Goal: Task Accomplishment & Management: Manage account settings

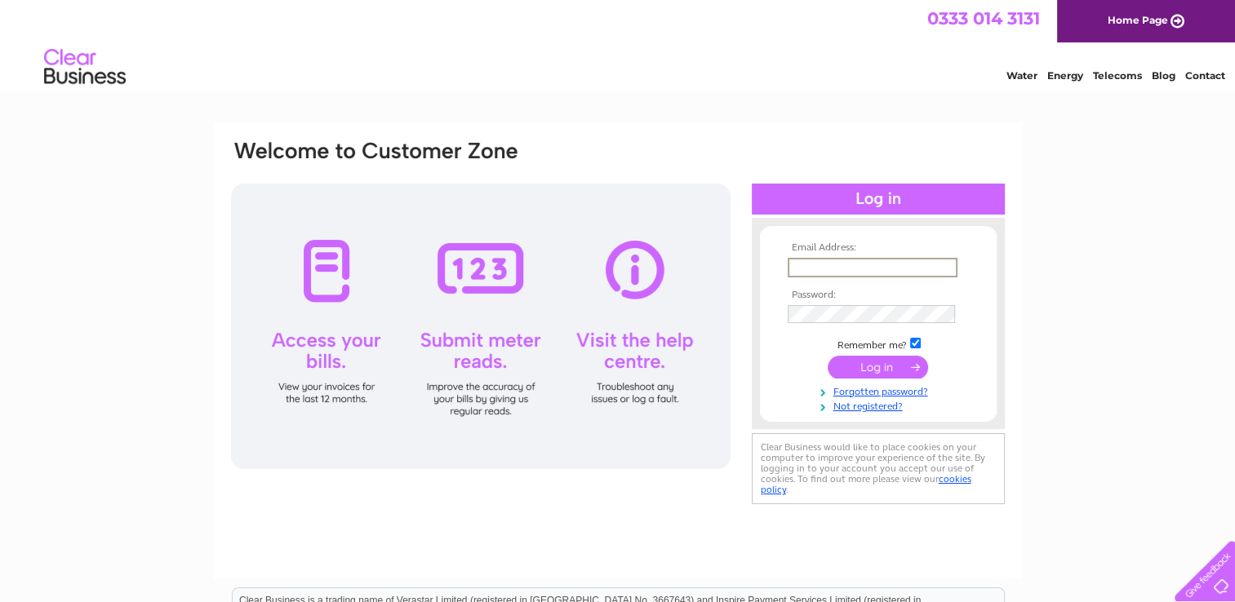
type input "[EMAIL_ADDRESS][DOMAIN_NAME]"
click at [828, 355] on input "submit" at bounding box center [878, 366] width 100 height 23
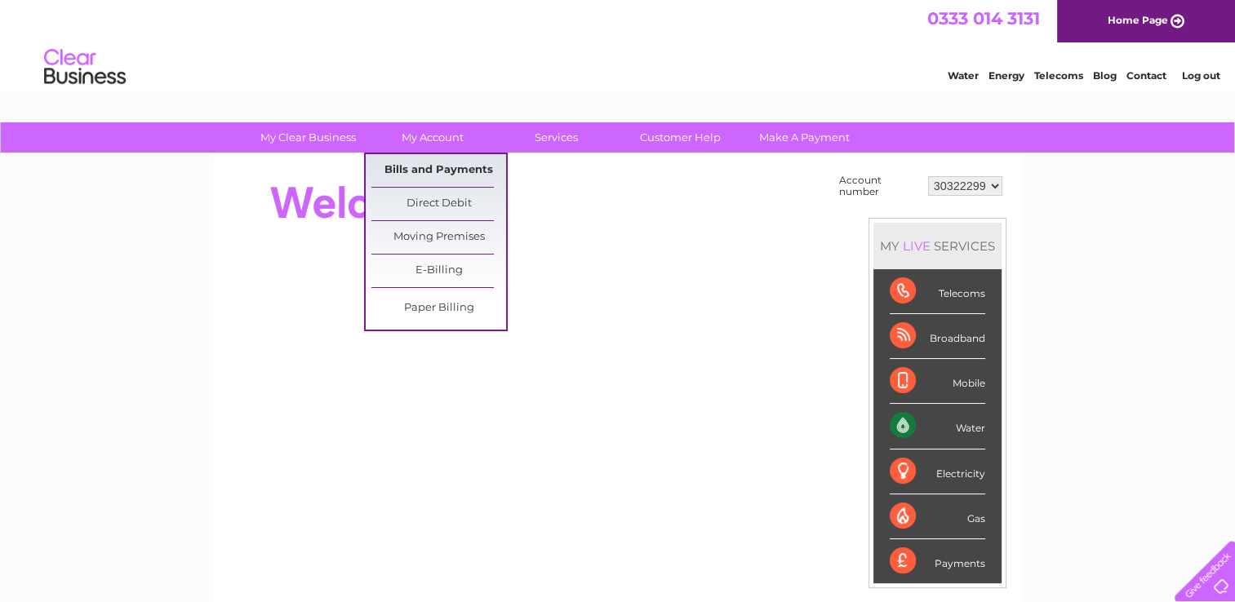
click at [429, 169] on link "Bills and Payments" at bounding box center [438, 170] width 135 height 33
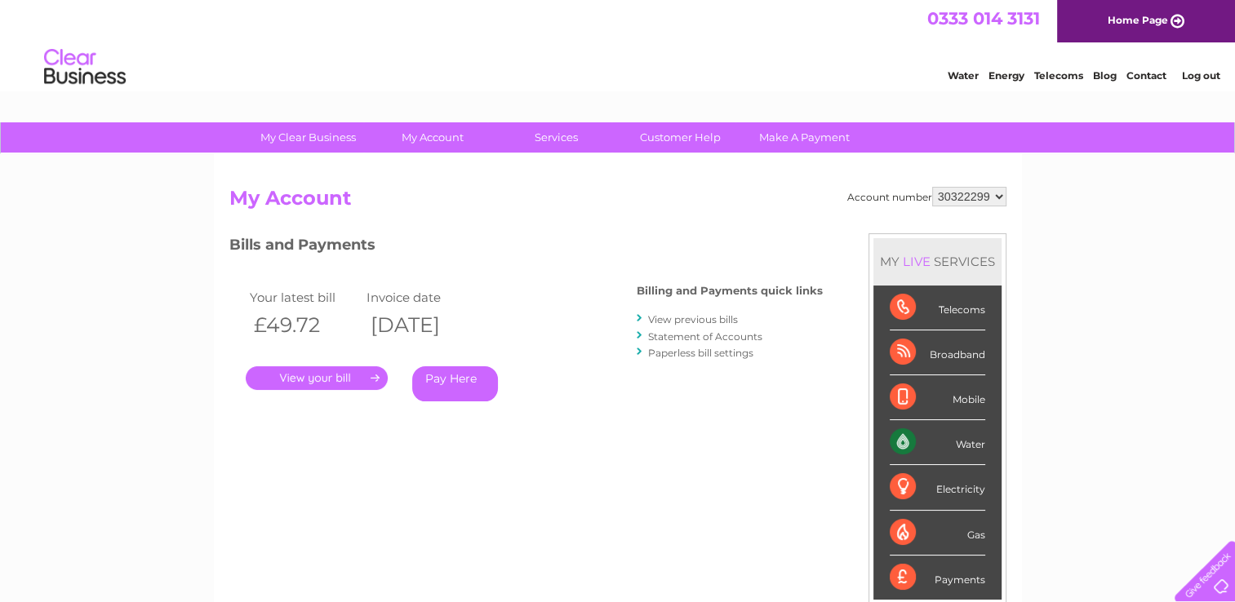
click at [296, 371] on link "." at bounding box center [317, 379] width 142 height 24
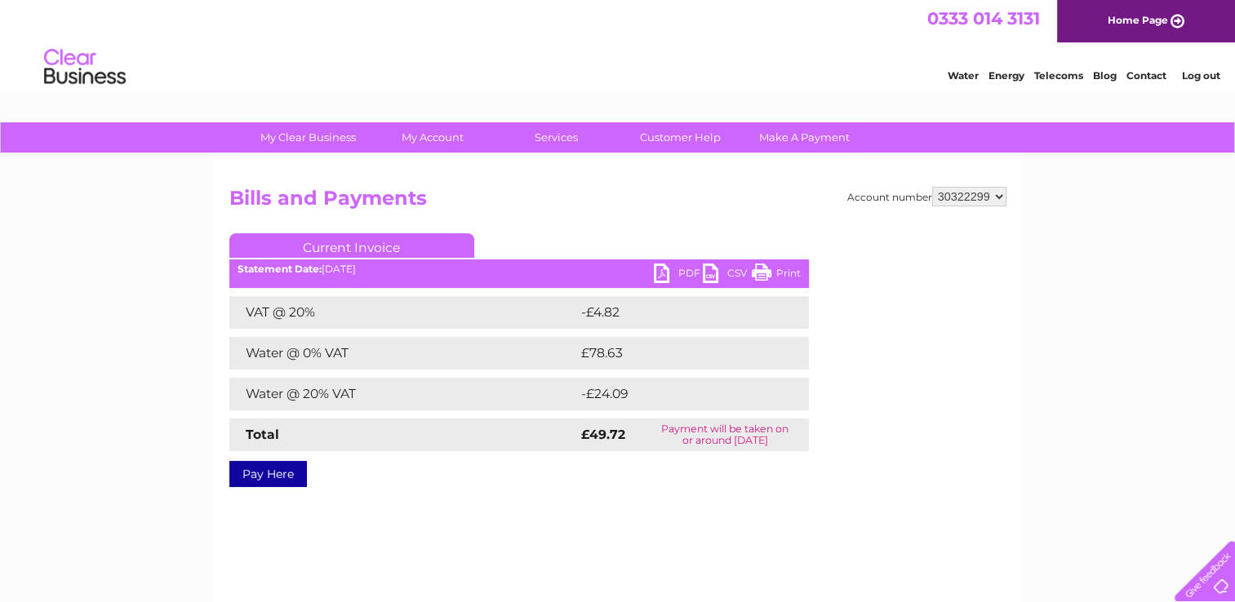
click at [663, 271] on link "PDF" at bounding box center [678, 276] width 49 height 24
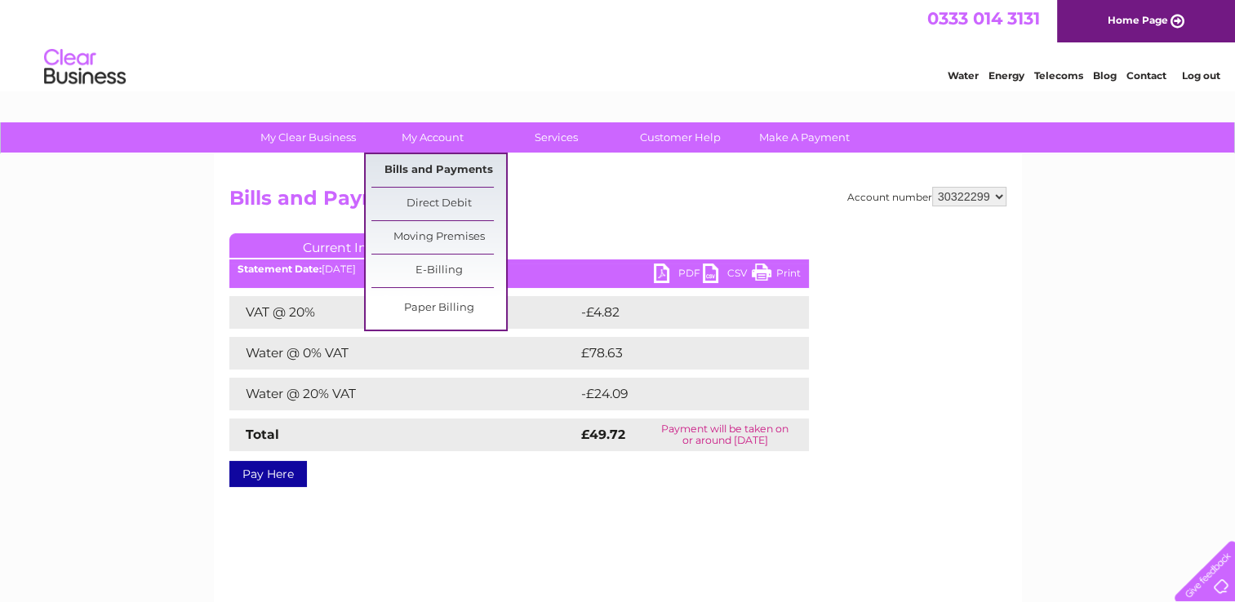
click at [434, 166] on link "Bills and Payments" at bounding box center [438, 170] width 135 height 33
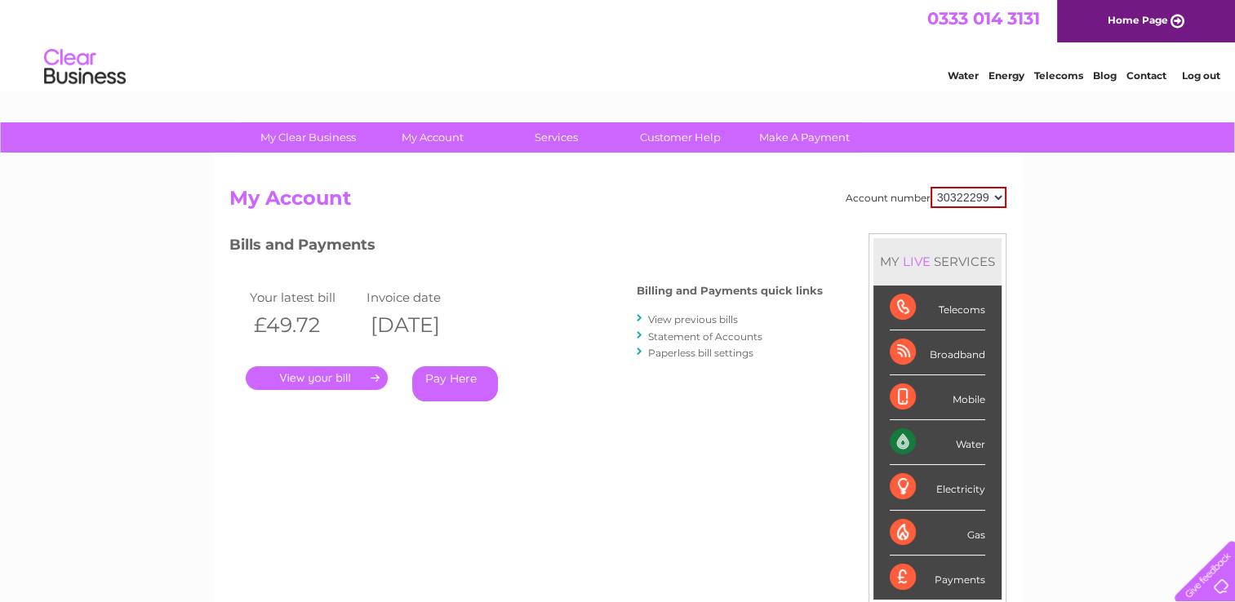
click at [697, 318] on link "View previous bills" at bounding box center [693, 319] width 90 height 12
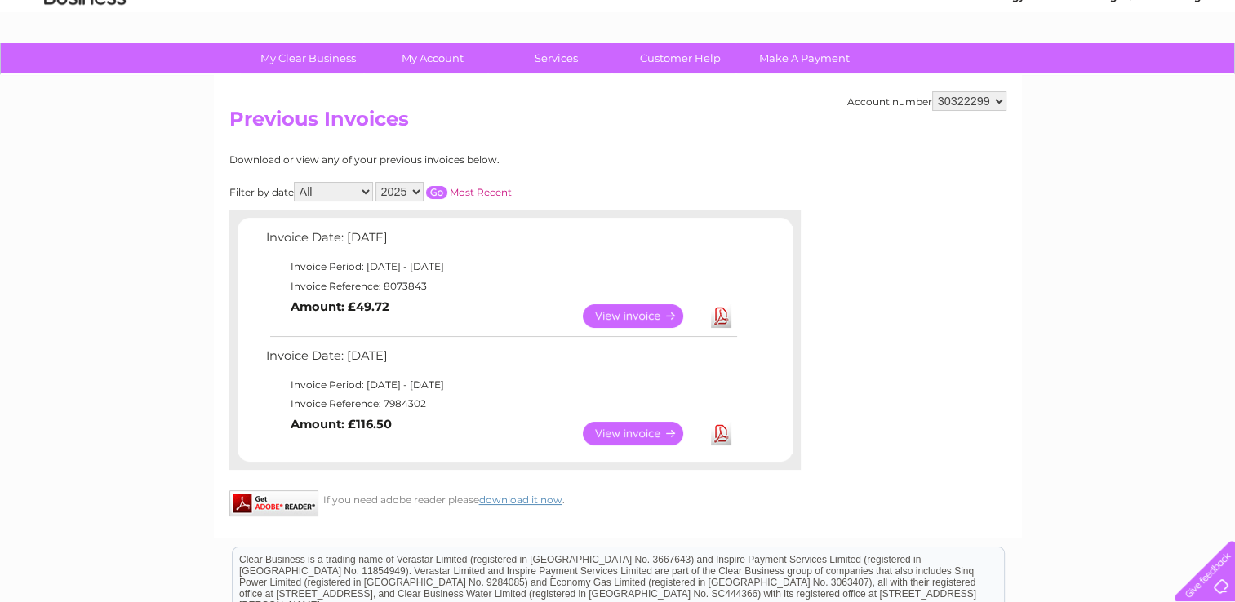
scroll to position [163, 0]
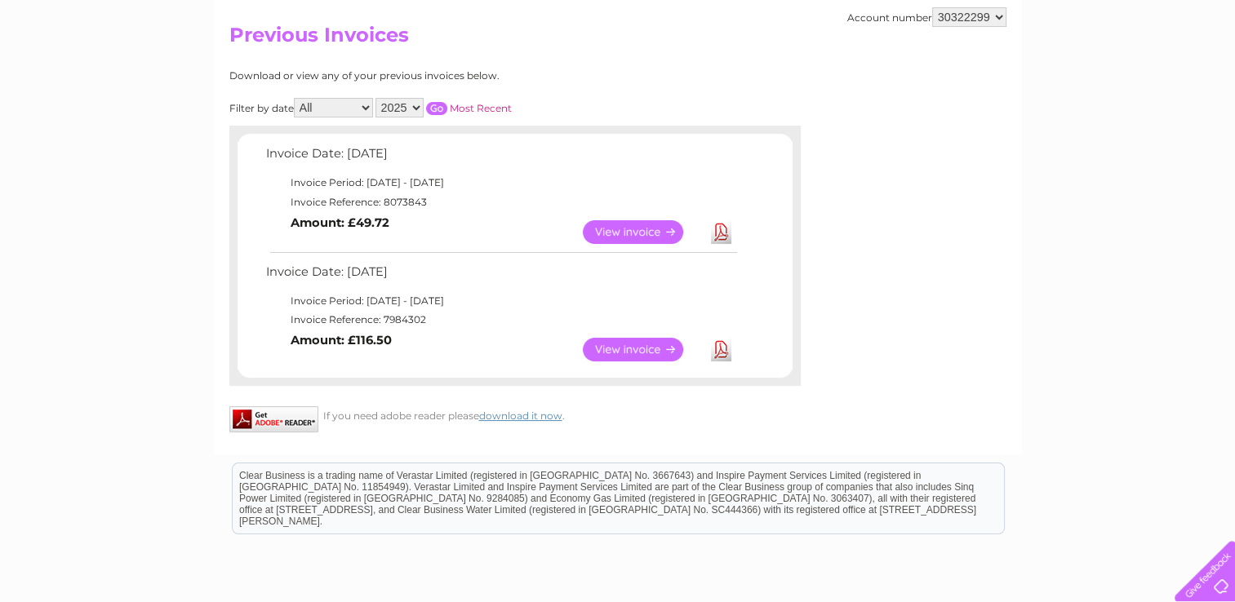
click at [624, 345] on link "View" at bounding box center [643, 350] width 120 height 24
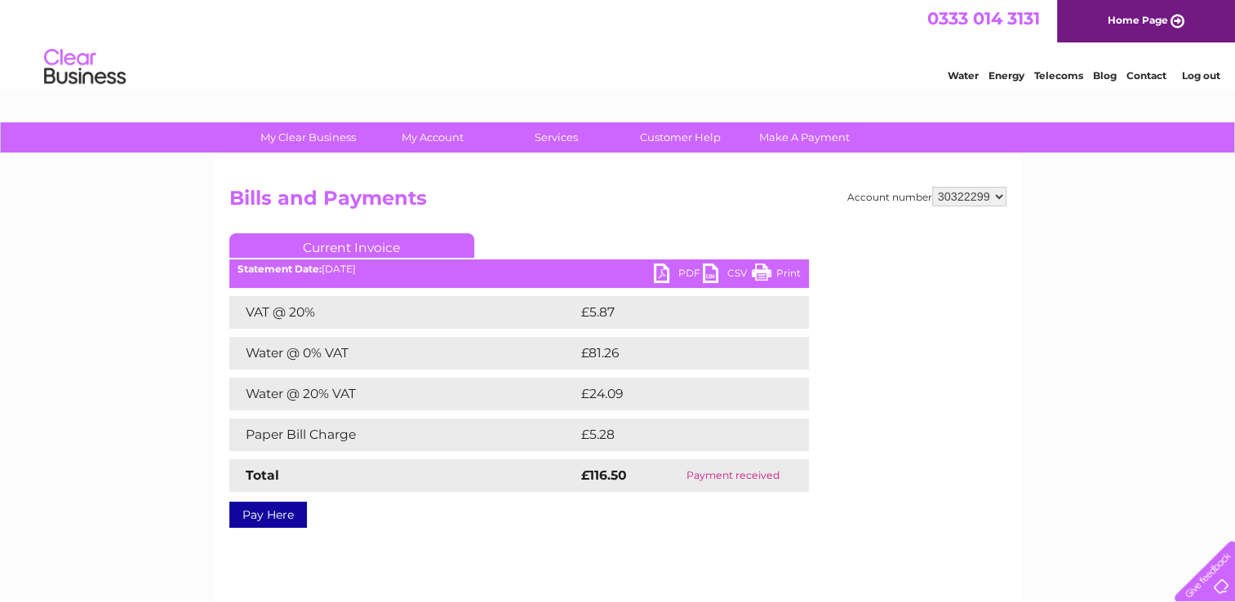
click at [672, 269] on link "PDF" at bounding box center [678, 276] width 49 height 24
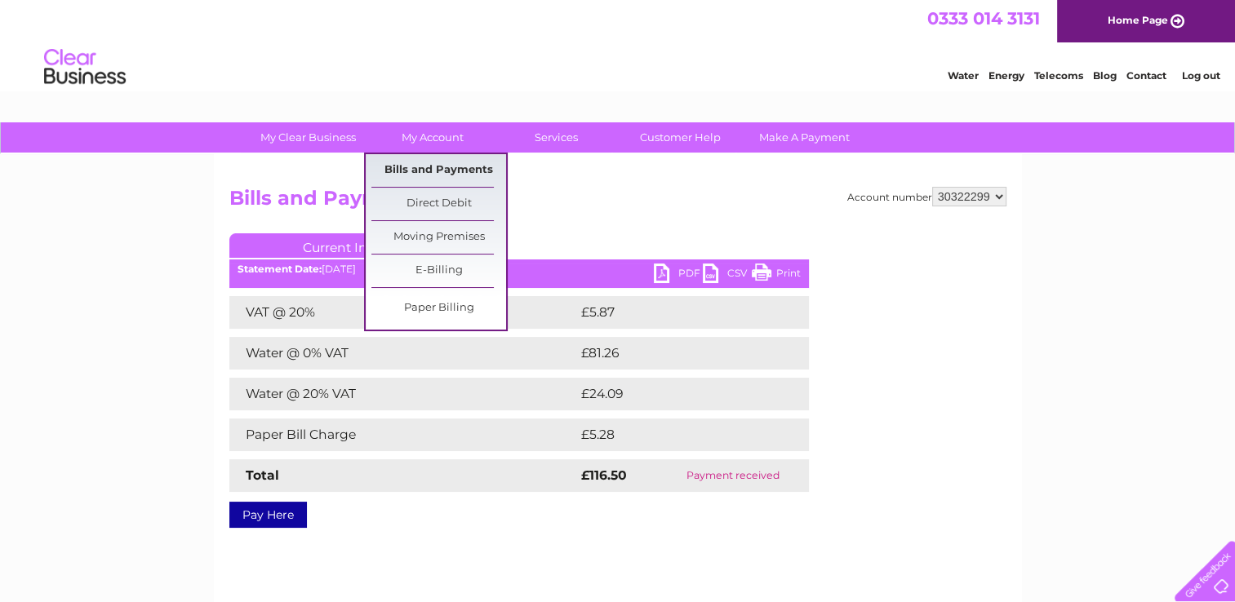
click at [436, 167] on link "Bills and Payments" at bounding box center [438, 170] width 135 height 33
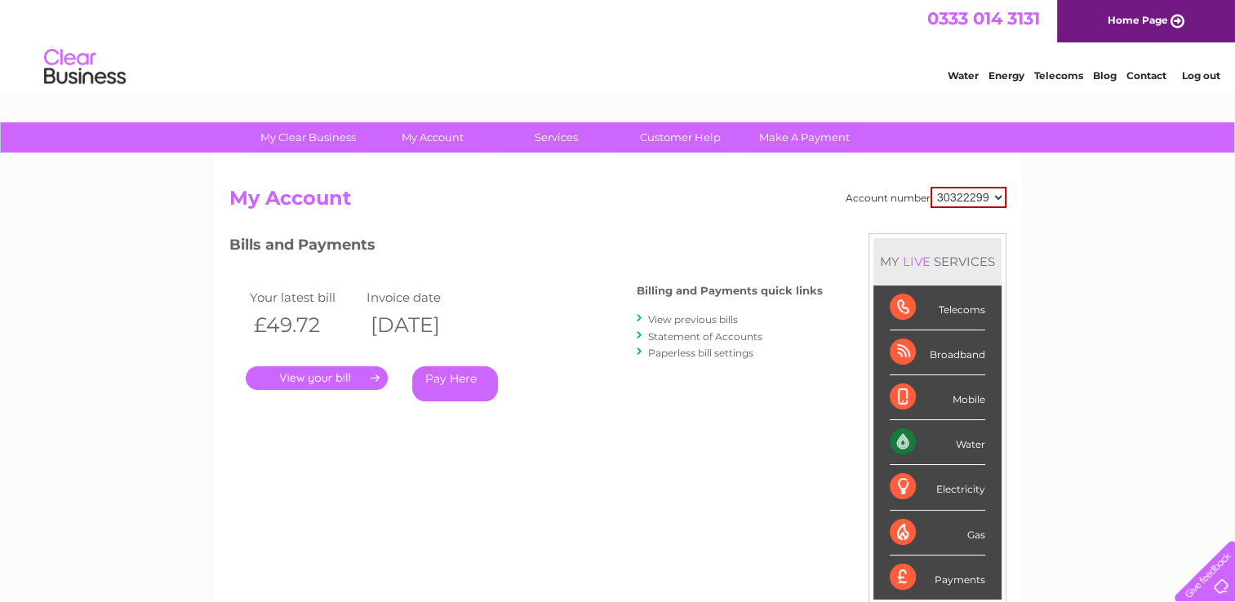
click at [308, 376] on link "." at bounding box center [317, 379] width 142 height 24
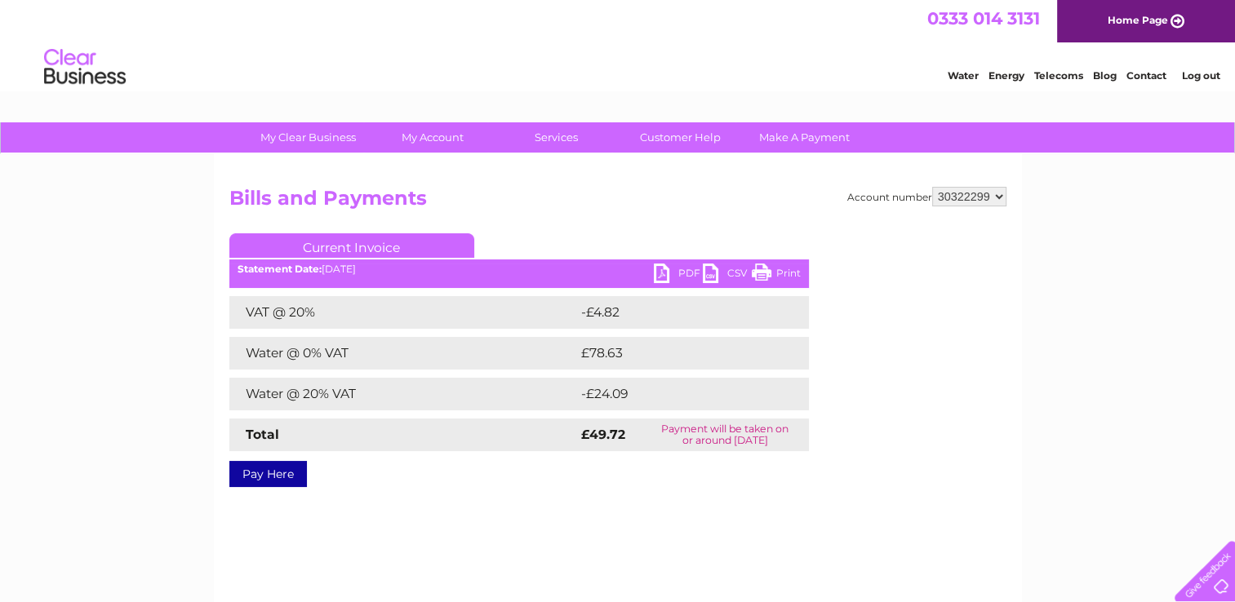
click at [675, 278] on link "PDF" at bounding box center [678, 276] width 49 height 24
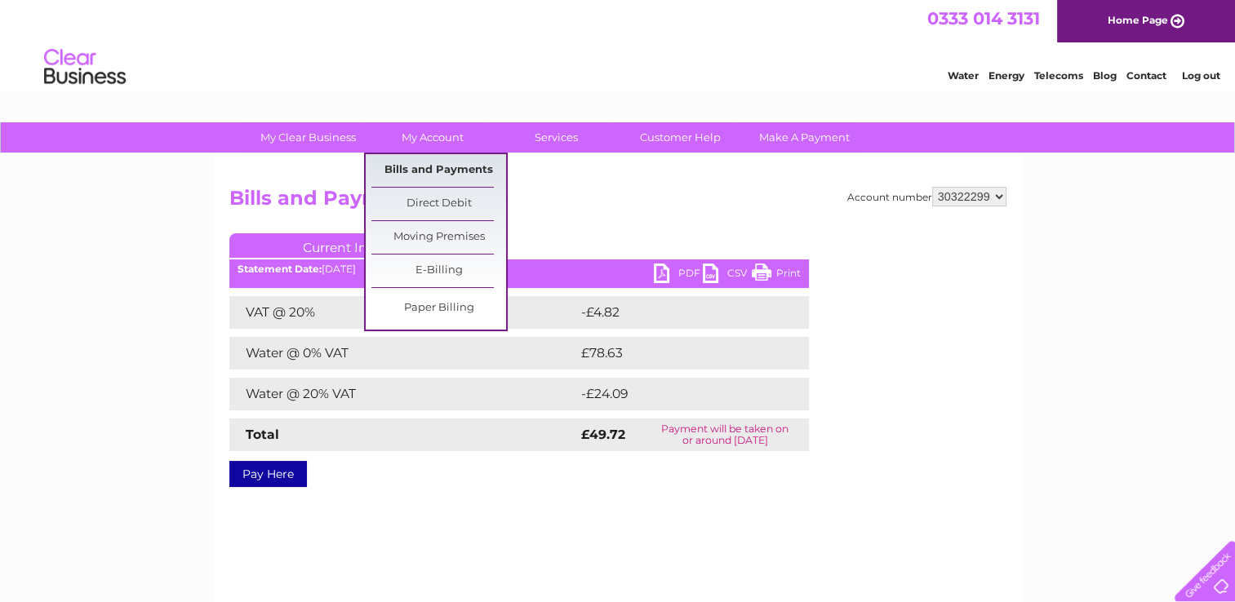
click at [424, 166] on link "Bills and Payments" at bounding box center [438, 170] width 135 height 33
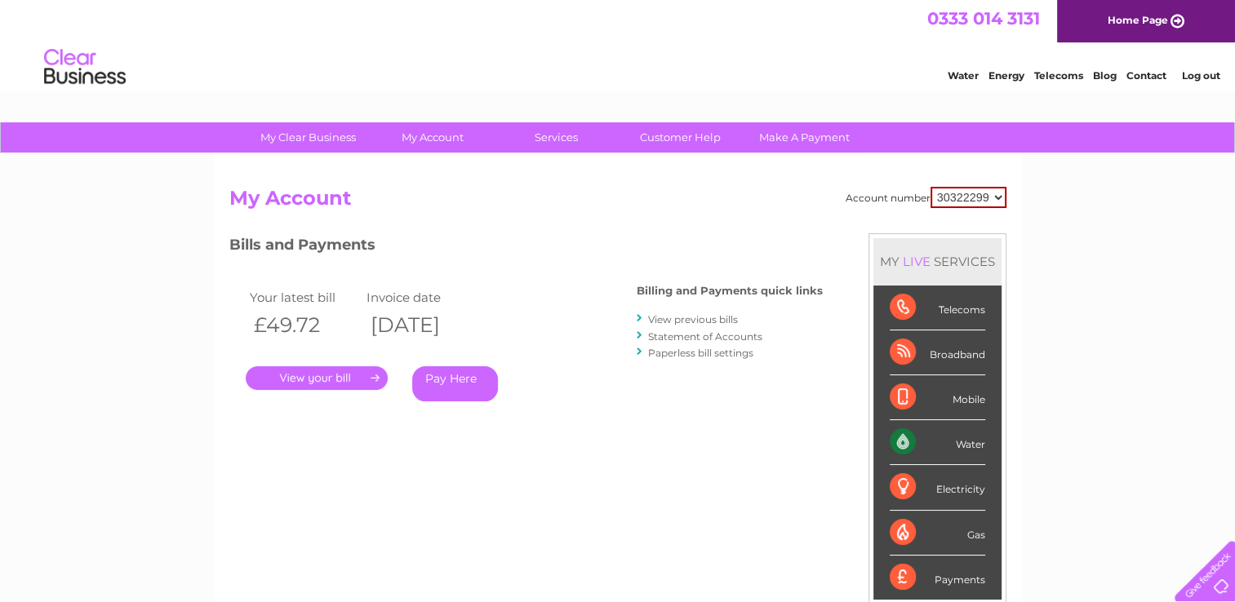
click at [313, 374] on link "." at bounding box center [317, 379] width 142 height 24
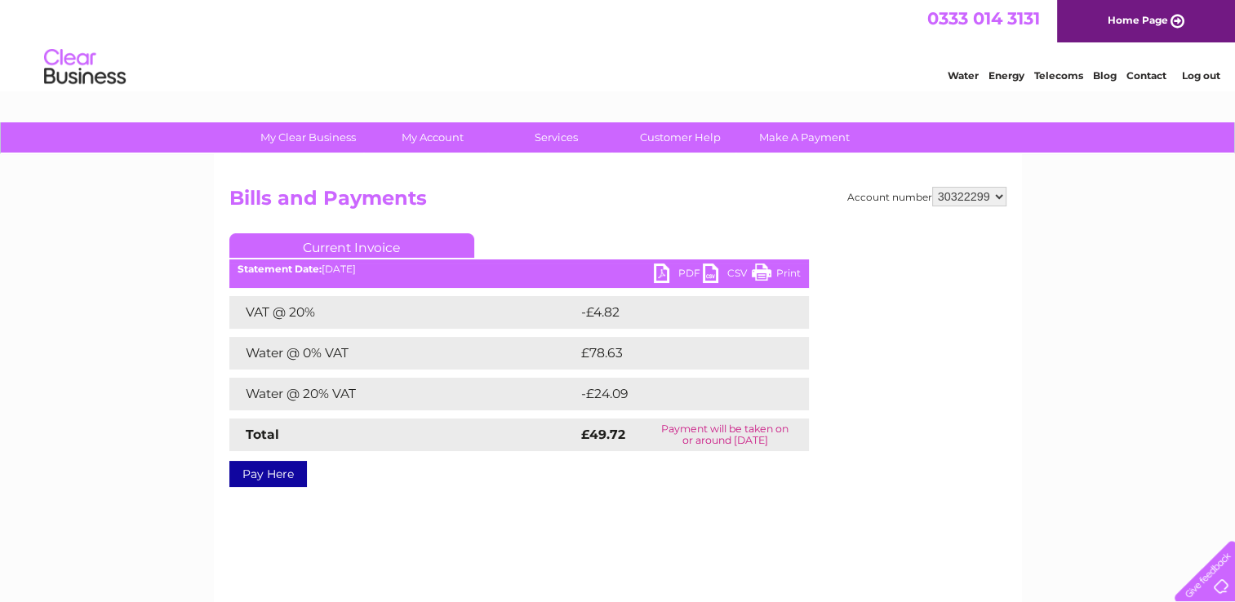
click at [672, 269] on link "PDF" at bounding box center [678, 276] width 49 height 24
click at [967, 200] on select "30322299" at bounding box center [969, 197] width 74 height 20
click at [1198, 75] on link "Log out" at bounding box center [1200, 75] width 38 height 12
